Goal: Task Accomplishment & Management: Use online tool/utility

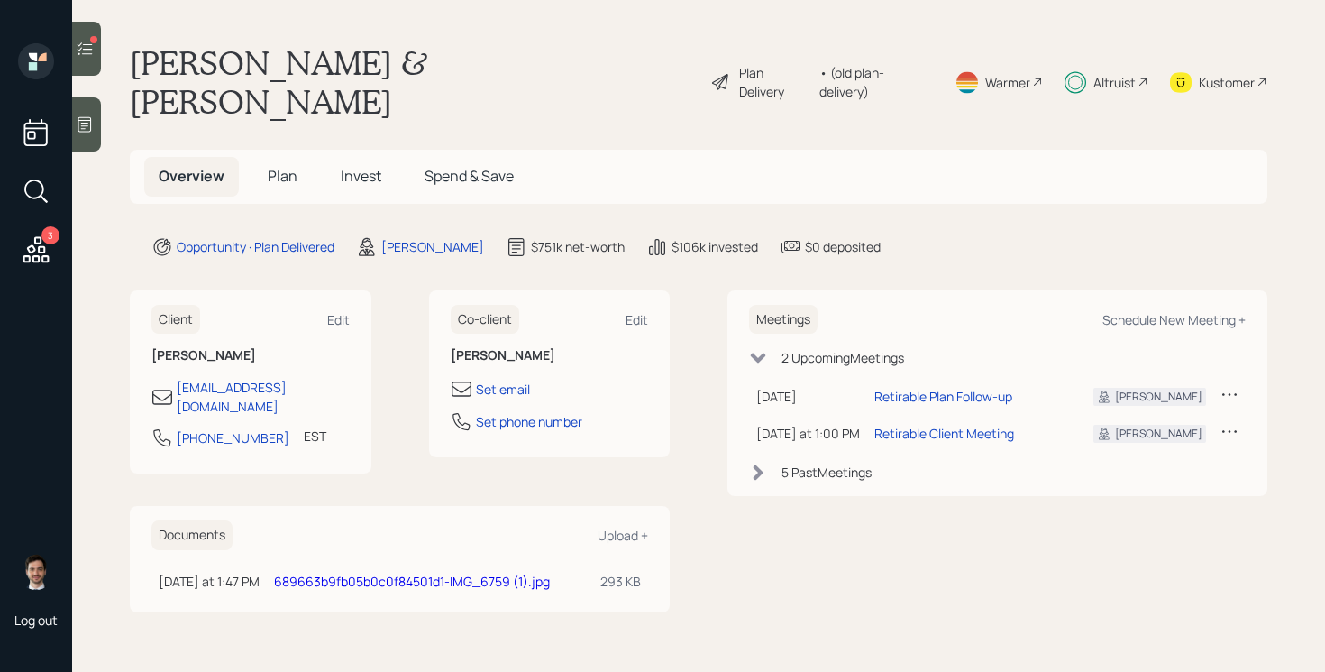
click at [79, 46] on icon at bounding box center [85, 49] width 18 height 18
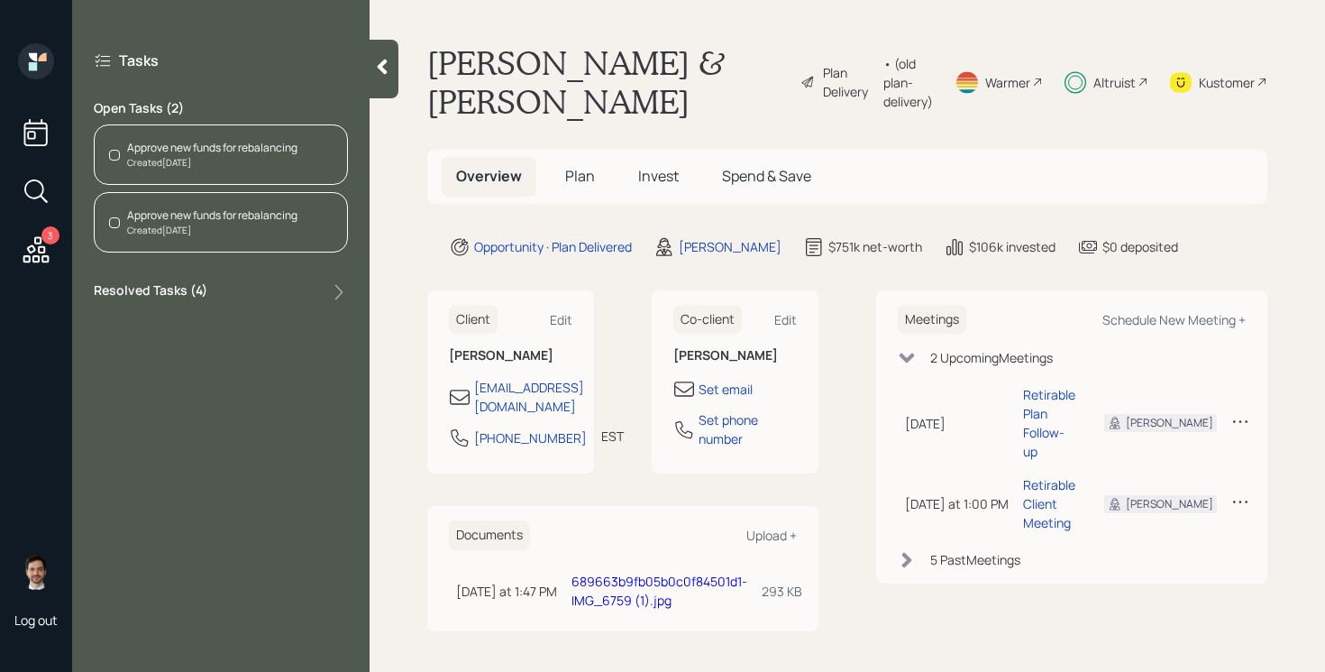
click at [208, 151] on div "Approve new funds for rebalancing" at bounding box center [212, 148] width 170 height 16
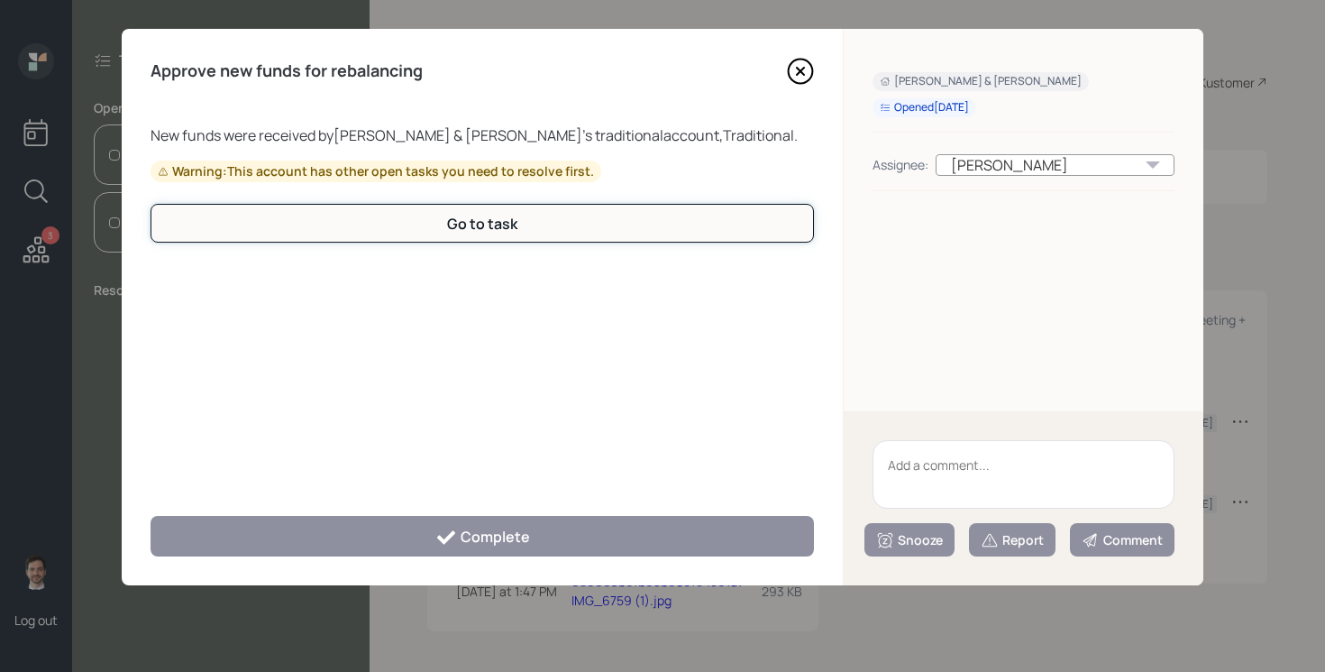
drag, startPoint x: 401, startPoint y: 237, endPoint x: 438, endPoint y: 402, distance: 169.0
click at [438, 401] on div "New funds were received by [PERSON_NAME] & [PERSON_NAME] 's traditional account…" at bounding box center [482, 309] width 663 height 370
click at [438, 402] on div "New funds were received by [PERSON_NAME] & [PERSON_NAME] 's traditional account…" at bounding box center [482, 309] width 663 height 370
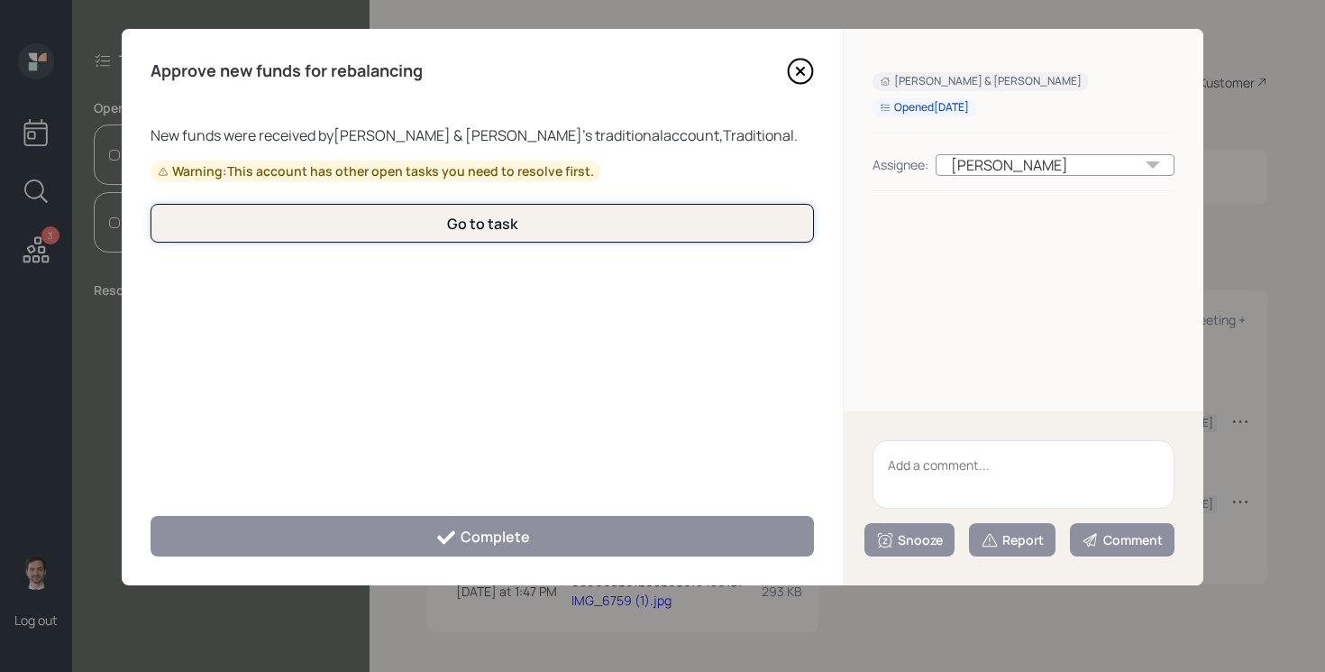
click at [439, 210] on button "Go to task" at bounding box center [482, 223] width 663 height 39
click at [465, 224] on div "Go to task" at bounding box center [482, 224] width 70 height 20
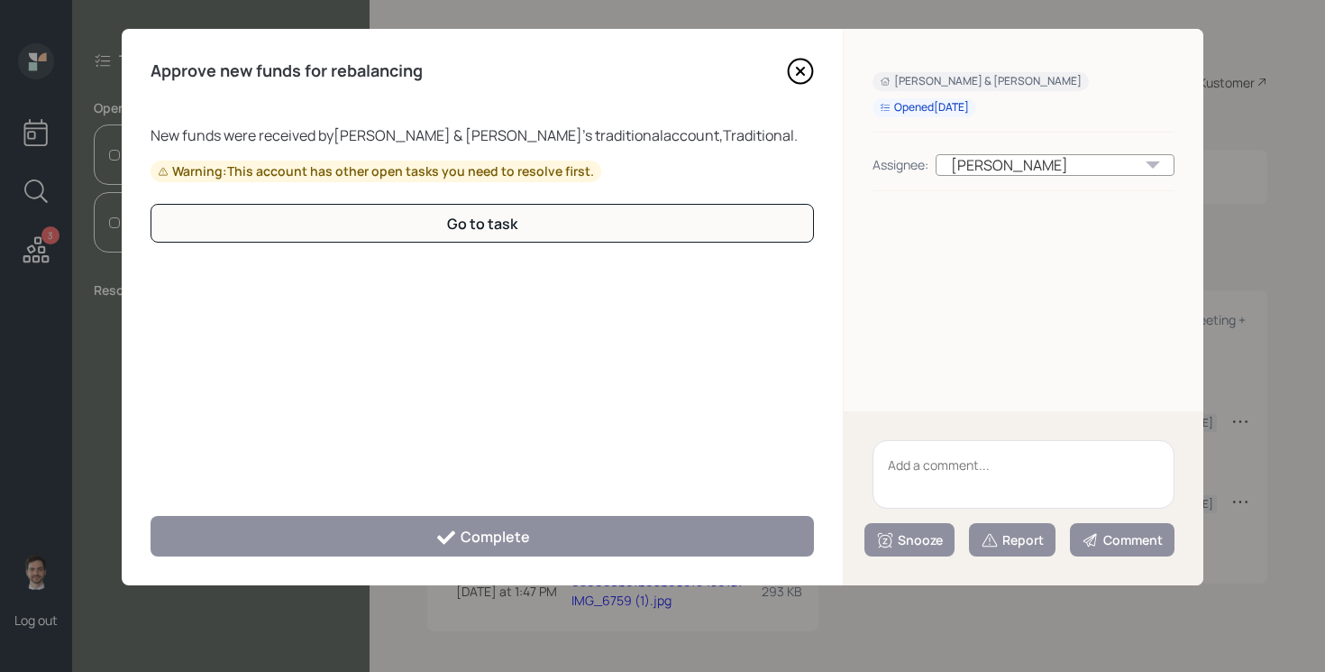
click at [789, 79] on icon at bounding box center [800, 71] width 27 height 27
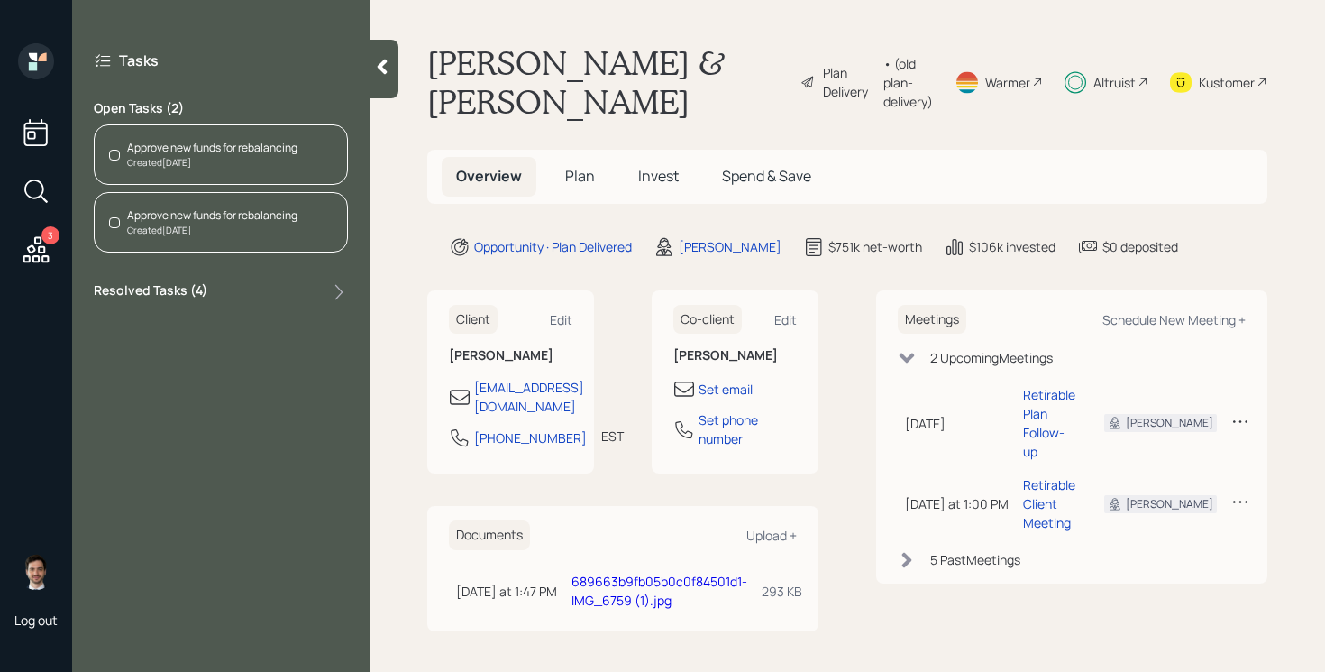
click at [379, 75] on icon at bounding box center [382, 67] width 18 height 18
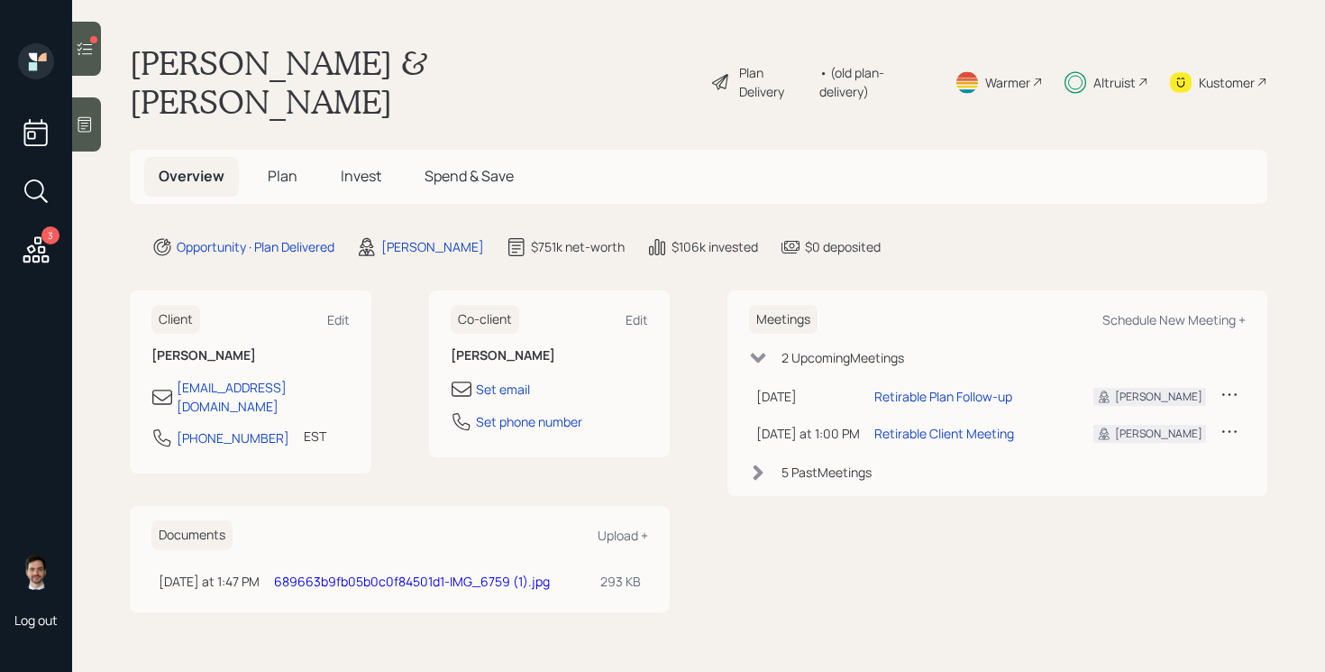
click at [35, 187] on icon at bounding box center [36, 191] width 32 height 32
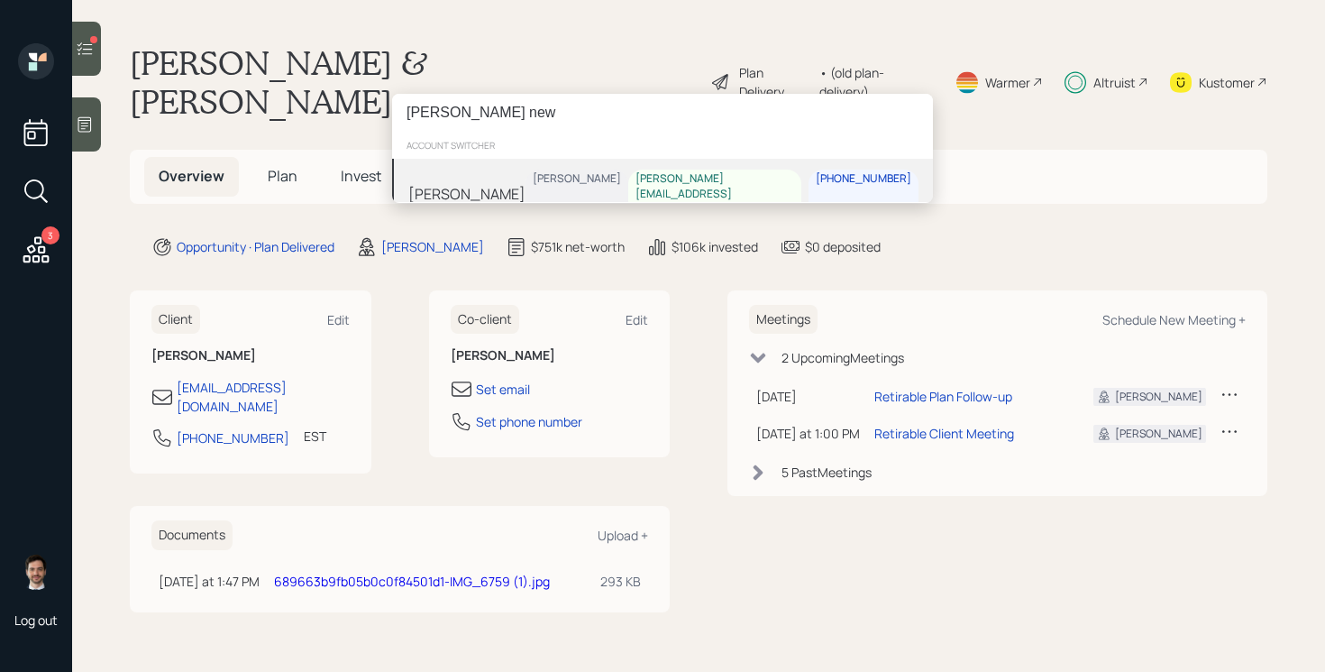
type input "[PERSON_NAME] new"
